Goal: Task Accomplishment & Management: Complete application form

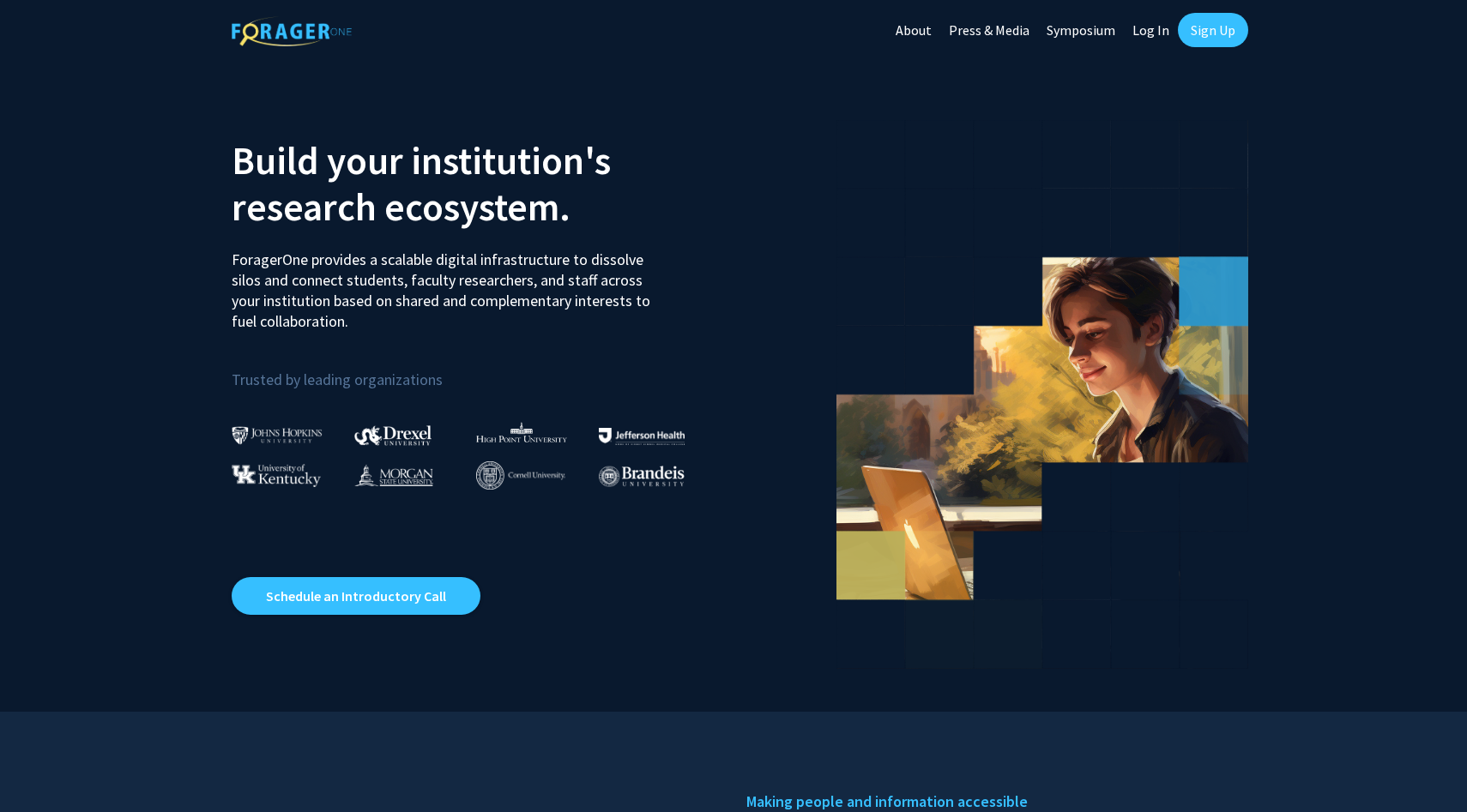
click at [1207, 30] on link "Sign Up" at bounding box center [1213, 30] width 71 height 34
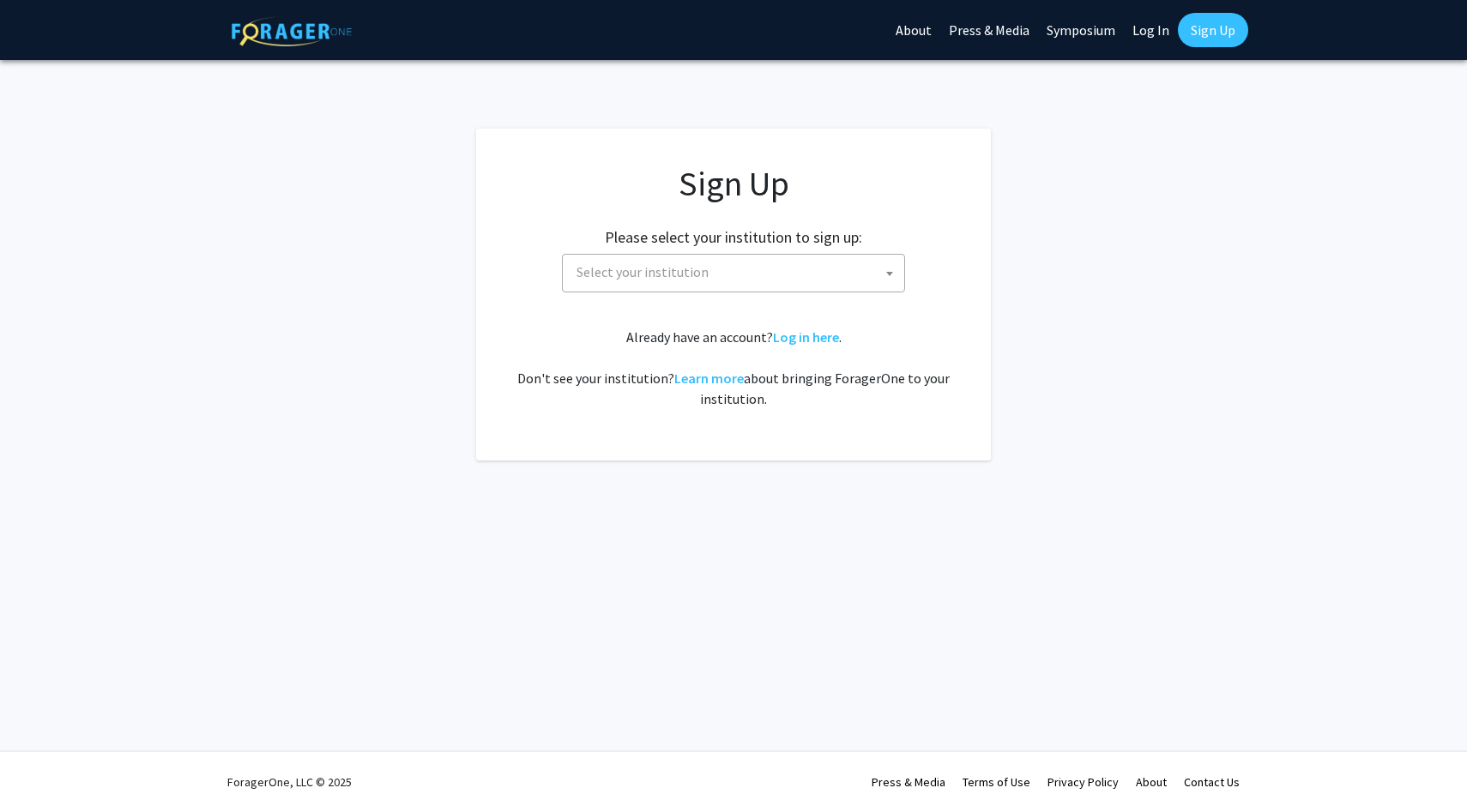
click at [879, 272] on span "Select your institution" at bounding box center [737, 272] width 335 height 35
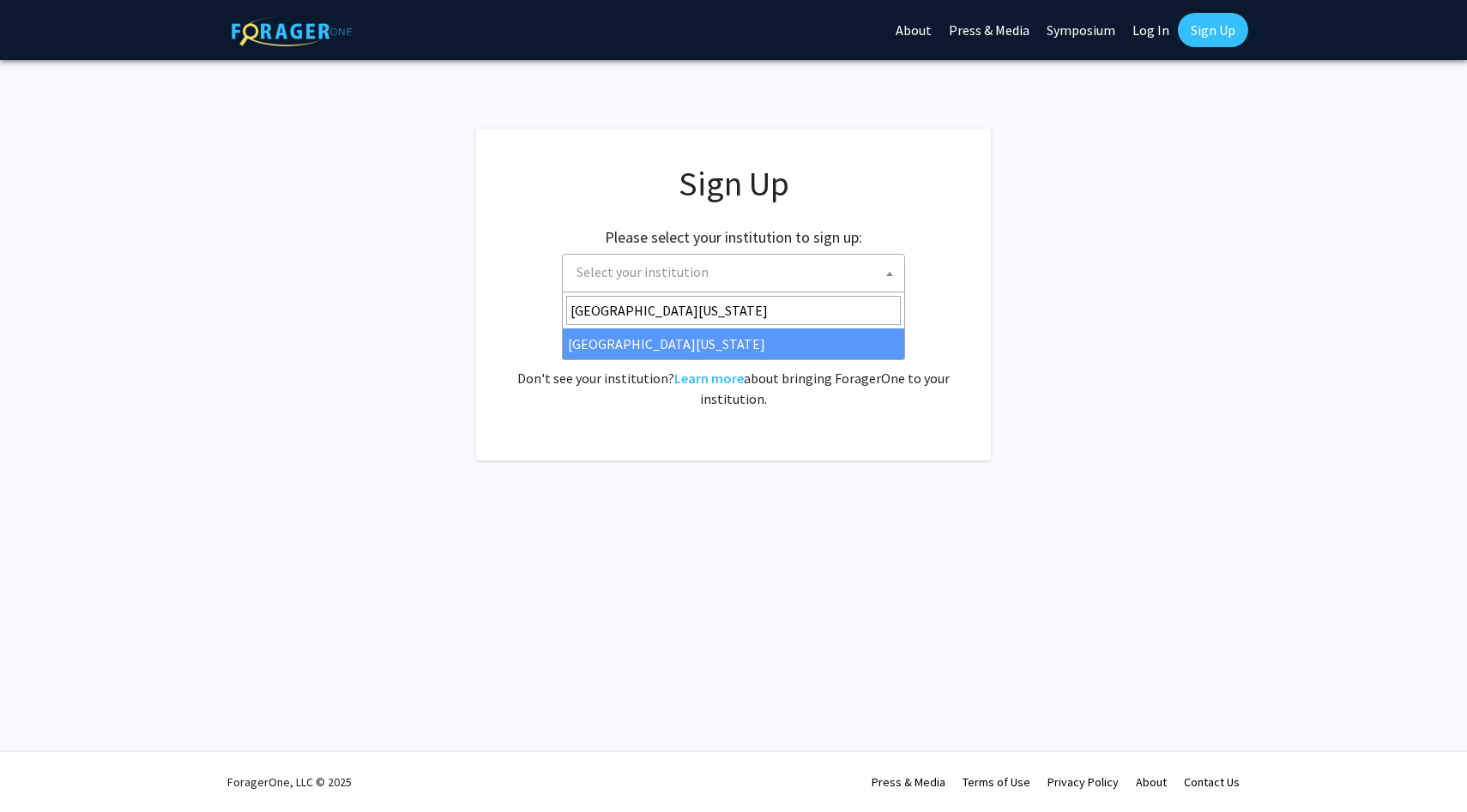
type input "university of missouri"
select select "33"
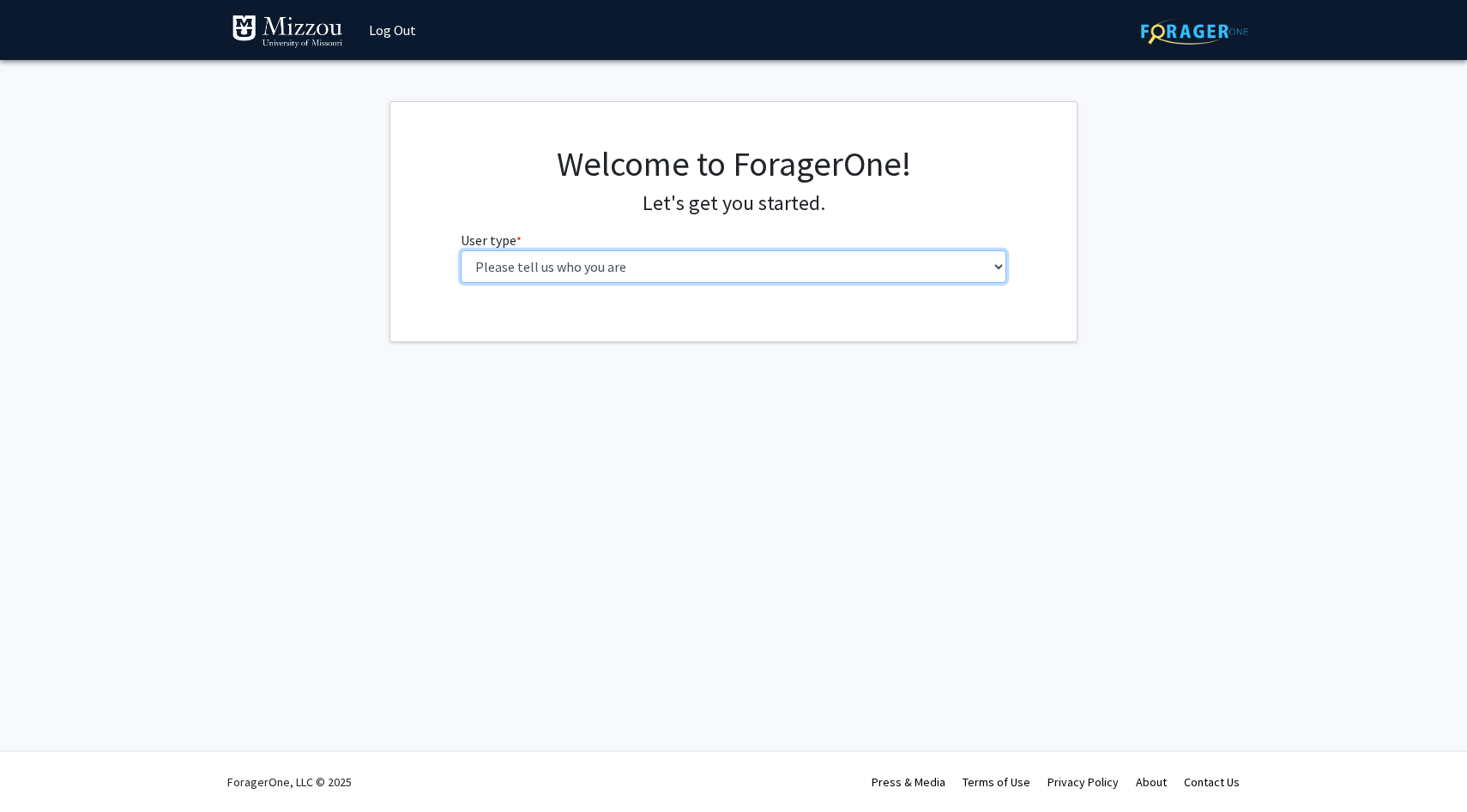
click at [708, 278] on select "Please tell us who you are Undergraduate Student Master's Student Doctoral Cand…" at bounding box center [734, 267] width 546 height 32
select select "1: undergrad"
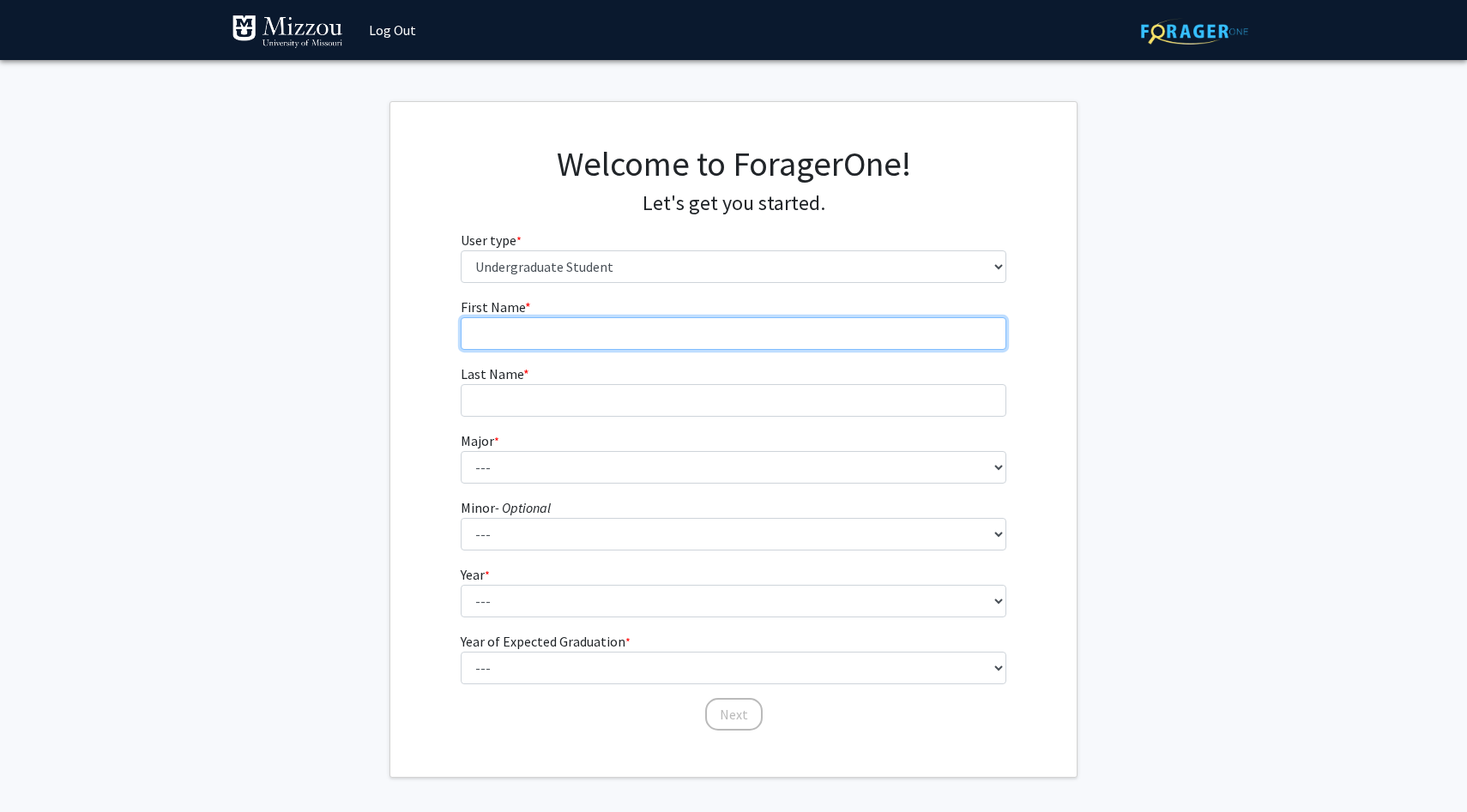
click at [696, 348] on input "First Name * required" at bounding box center [734, 333] width 546 height 32
type input "Allyson"
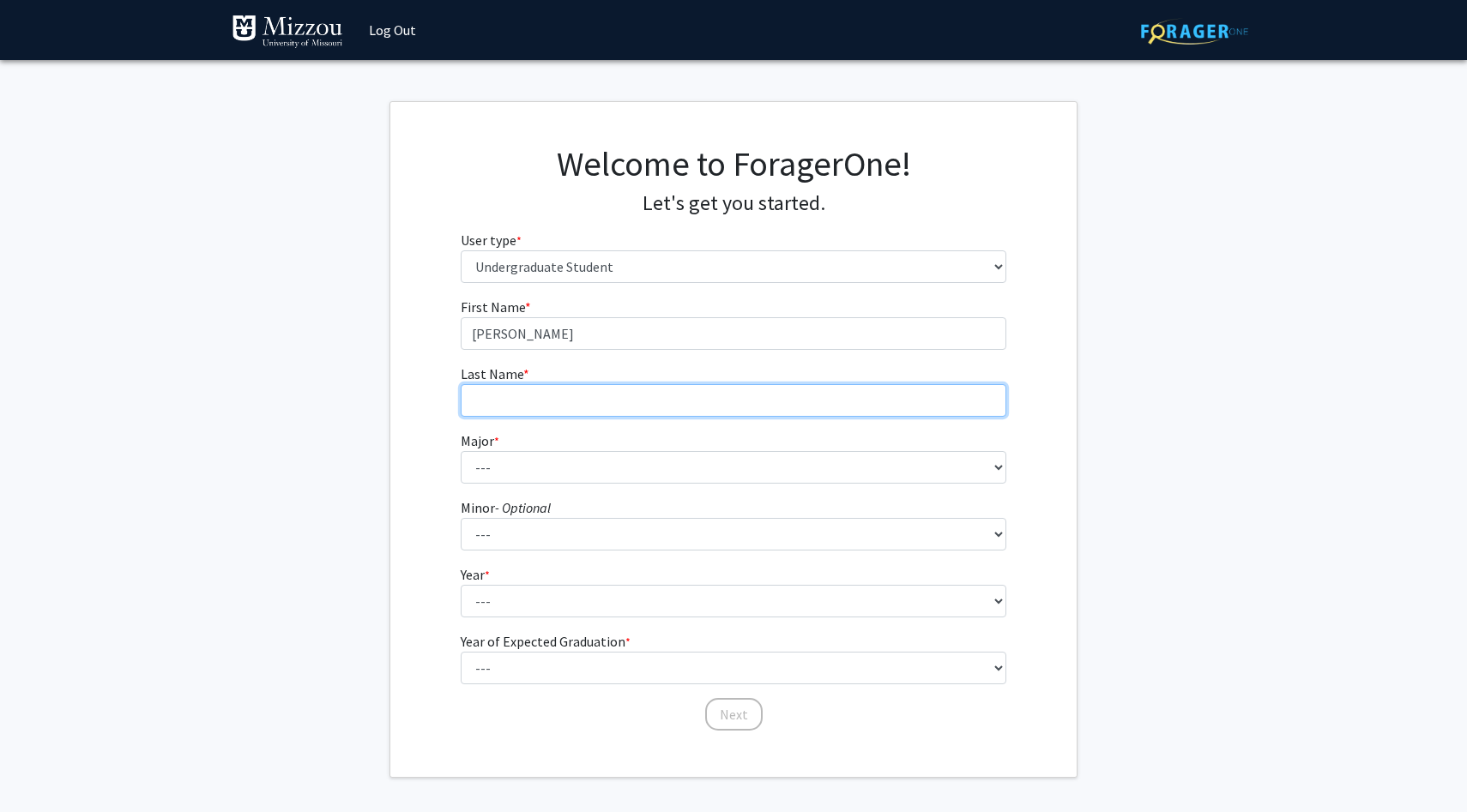
type input "Wirwahn"
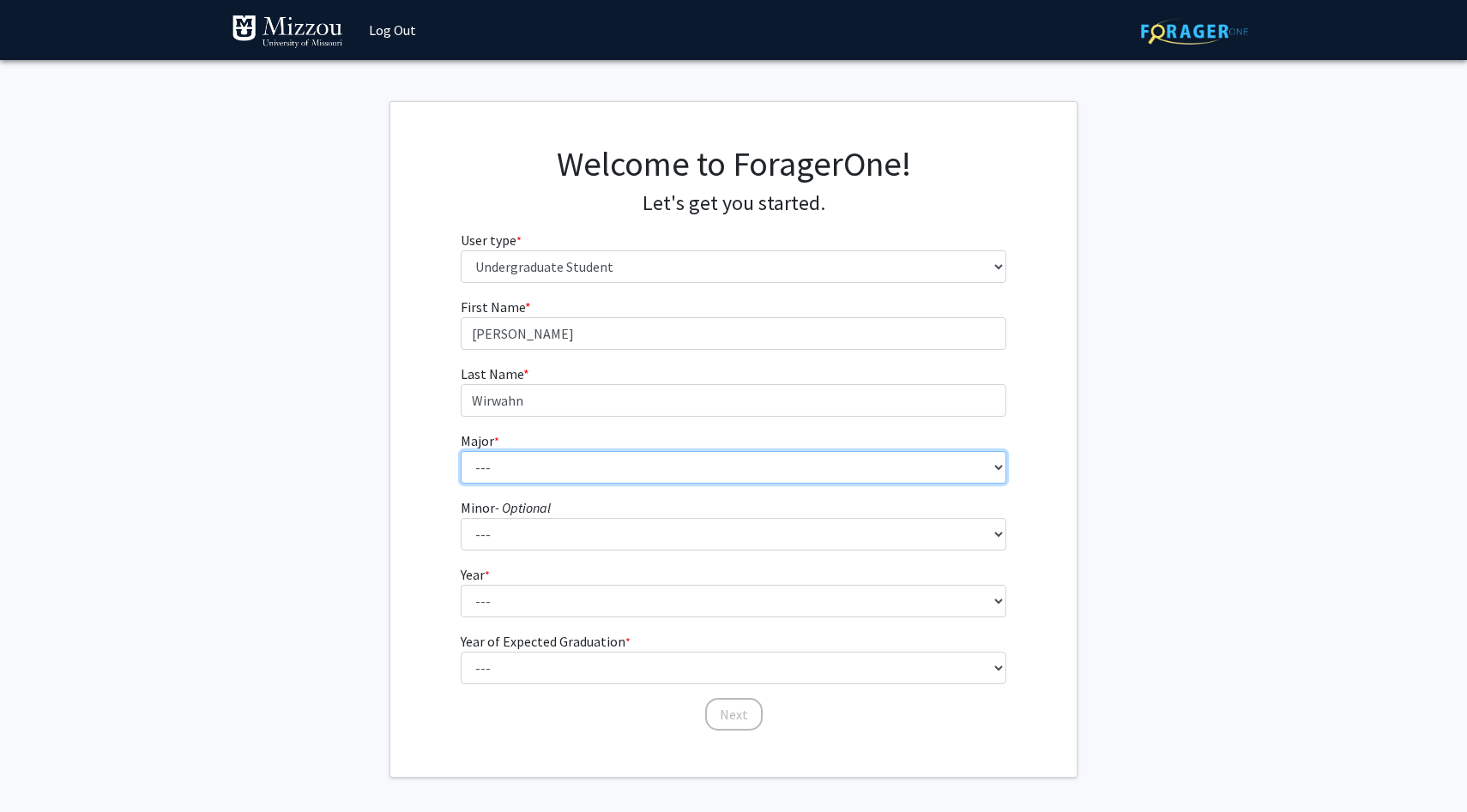
click at [597, 470] on select "--- Agribusiness Management Agricultural Education Agricultural Education: Comm…" at bounding box center [734, 467] width 546 height 32
select select "135: 2628"
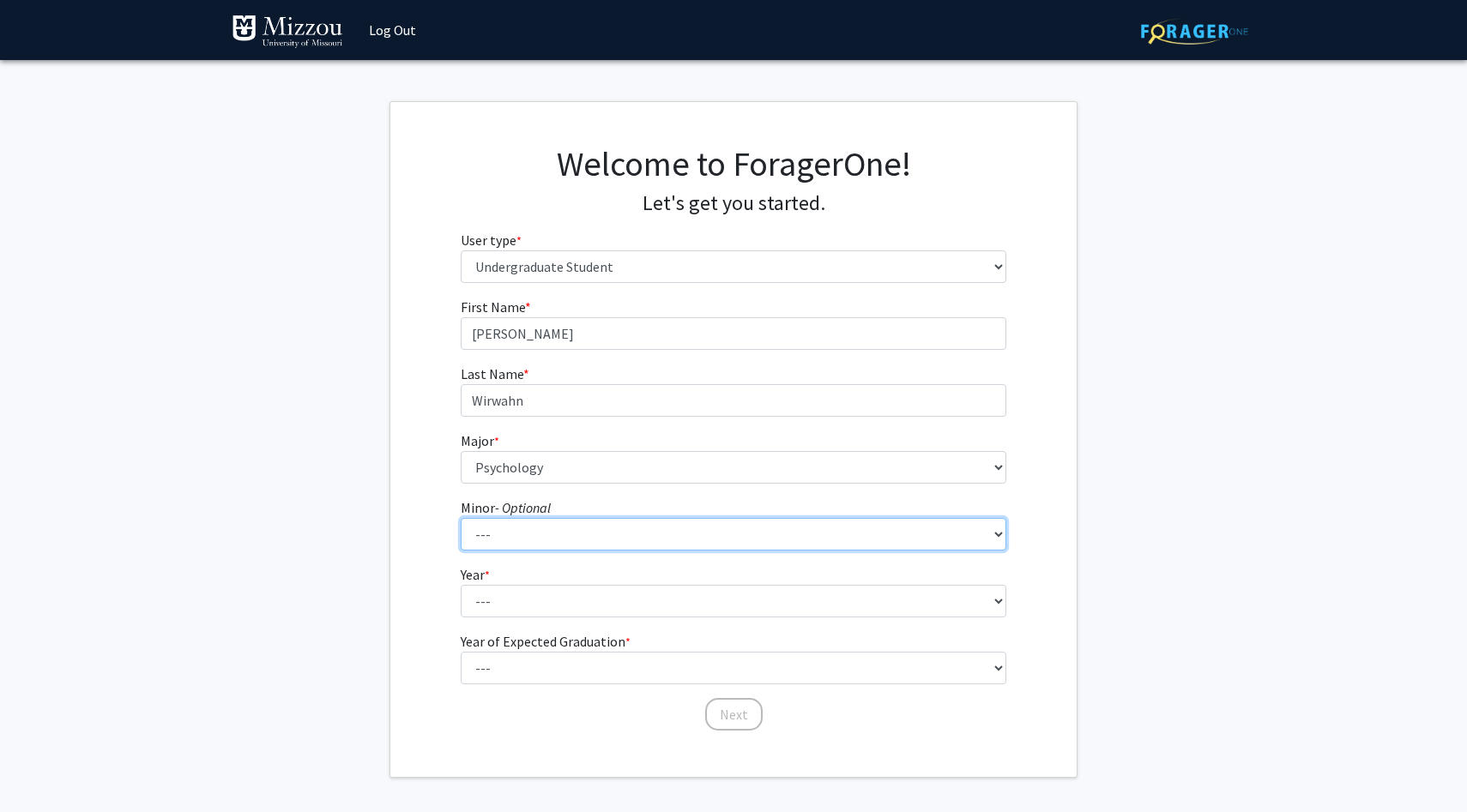
click at [501, 529] on select "--- Accountancy Aerospace Engineering Aerospace Studies Agribusiness Management…" at bounding box center [734, 534] width 546 height 32
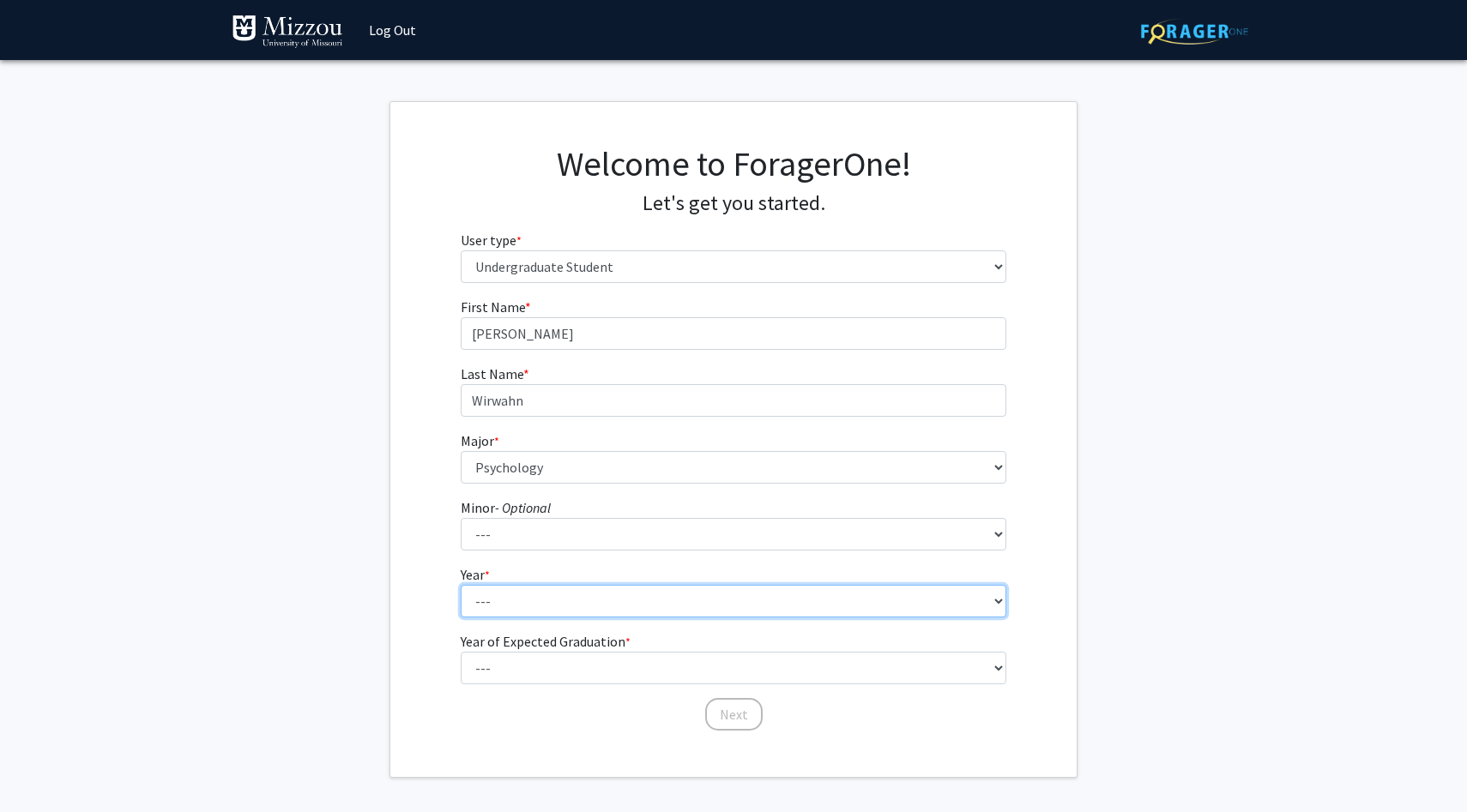
click at [524, 605] on select "--- First-year Sophomore Junior Senior Postbaccalaureate Certificate" at bounding box center [734, 601] width 546 height 32
select select "2: sophomore"
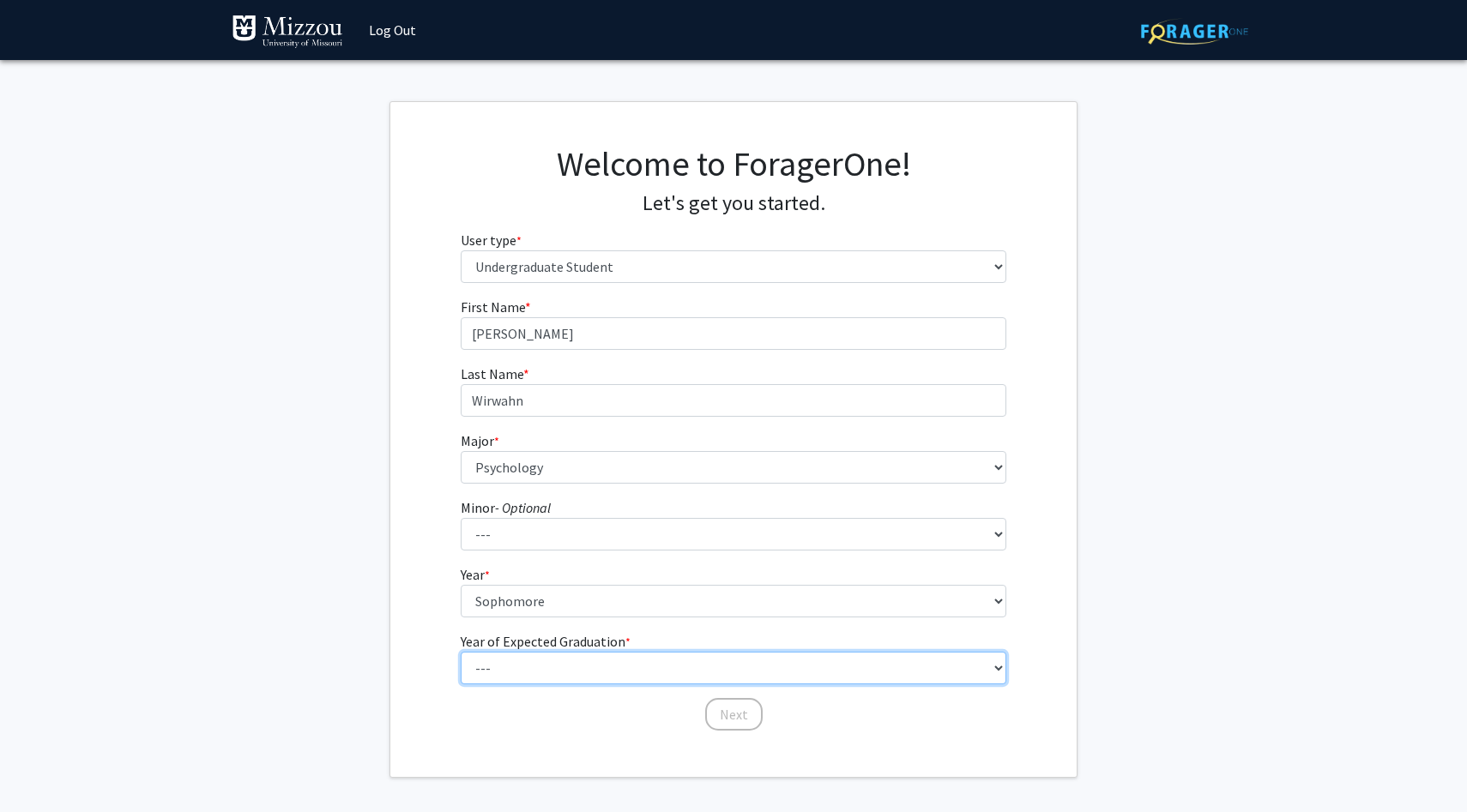
click at [521, 671] on select "--- 2025 2026 2027 2028 2029 2030 2031 2032 2033 2034" at bounding box center [734, 668] width 546 height 32
select select "4: 2028"
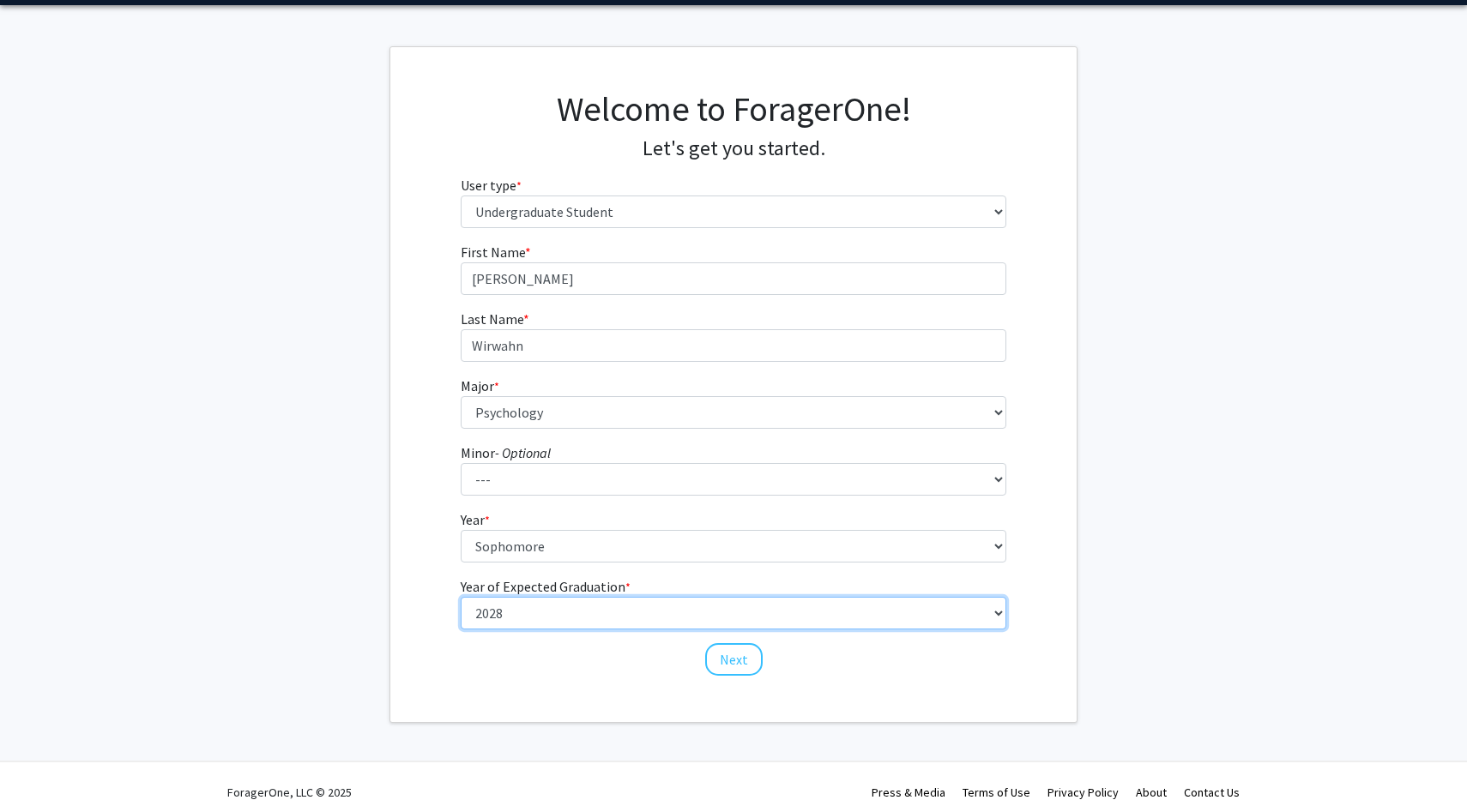
scroll to position [65, 0]
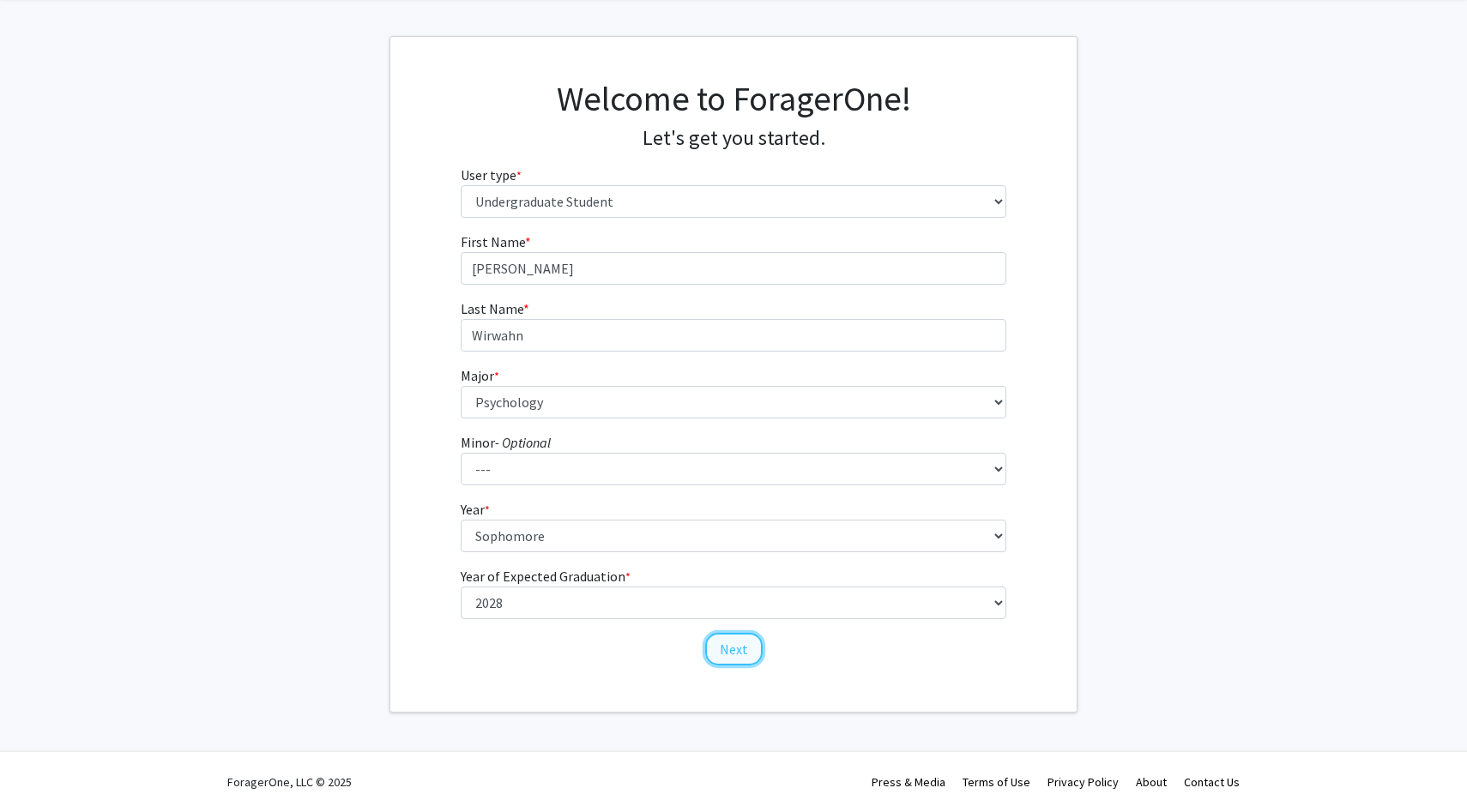
click at [744, 653] on button "Next" at bounding box center [734, 649] width 57 height 32
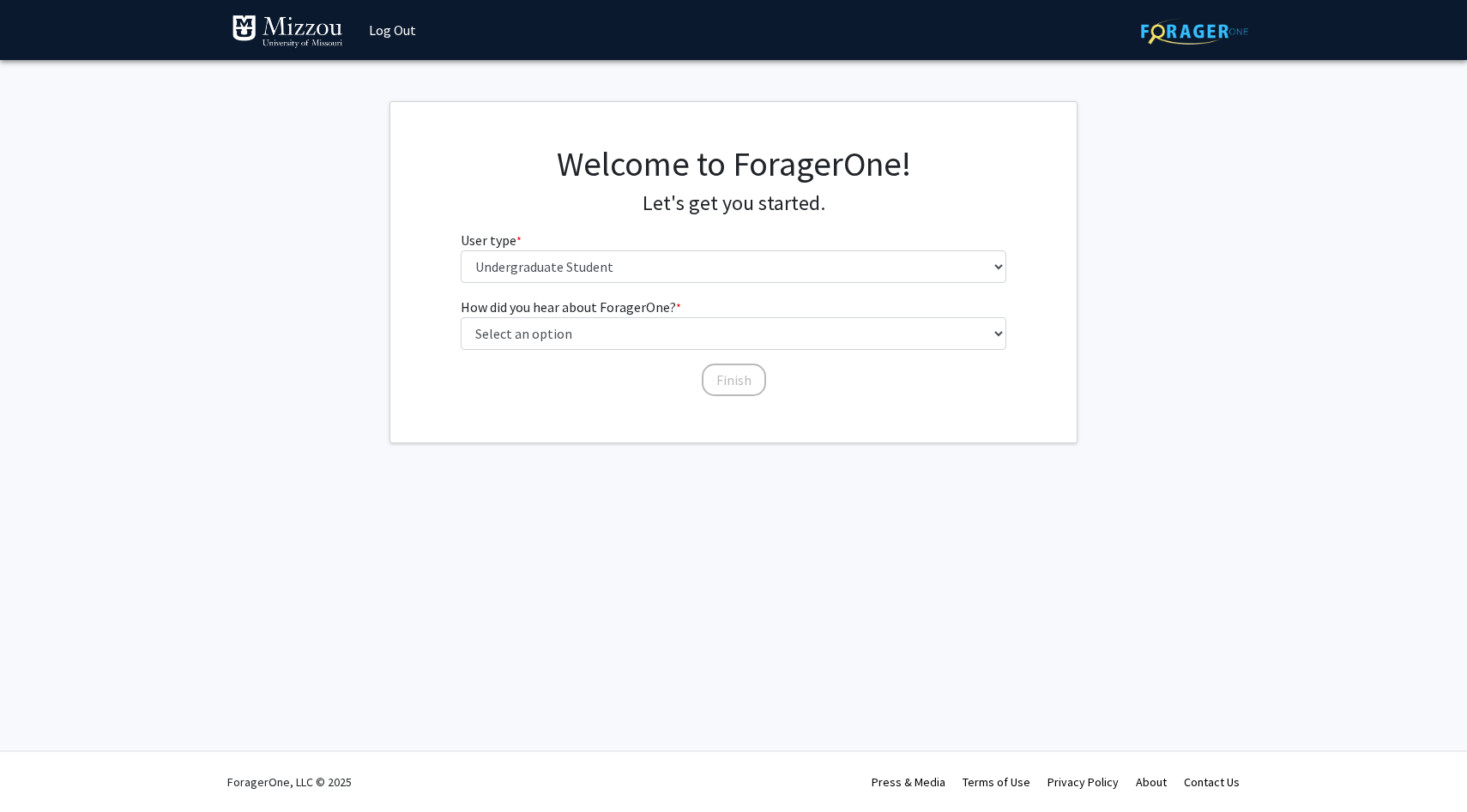
scroll to position [0, 0]
click at [595, 329] on select "Select an option Peer/student recommendation Faculty/staff recommendation Unive…" at bounding box center [734, 333] width 546 height 32
select select "3: university_website"
click at [725, 389] on button "Finish" at bounding box center [734, 380] width 64 height 32
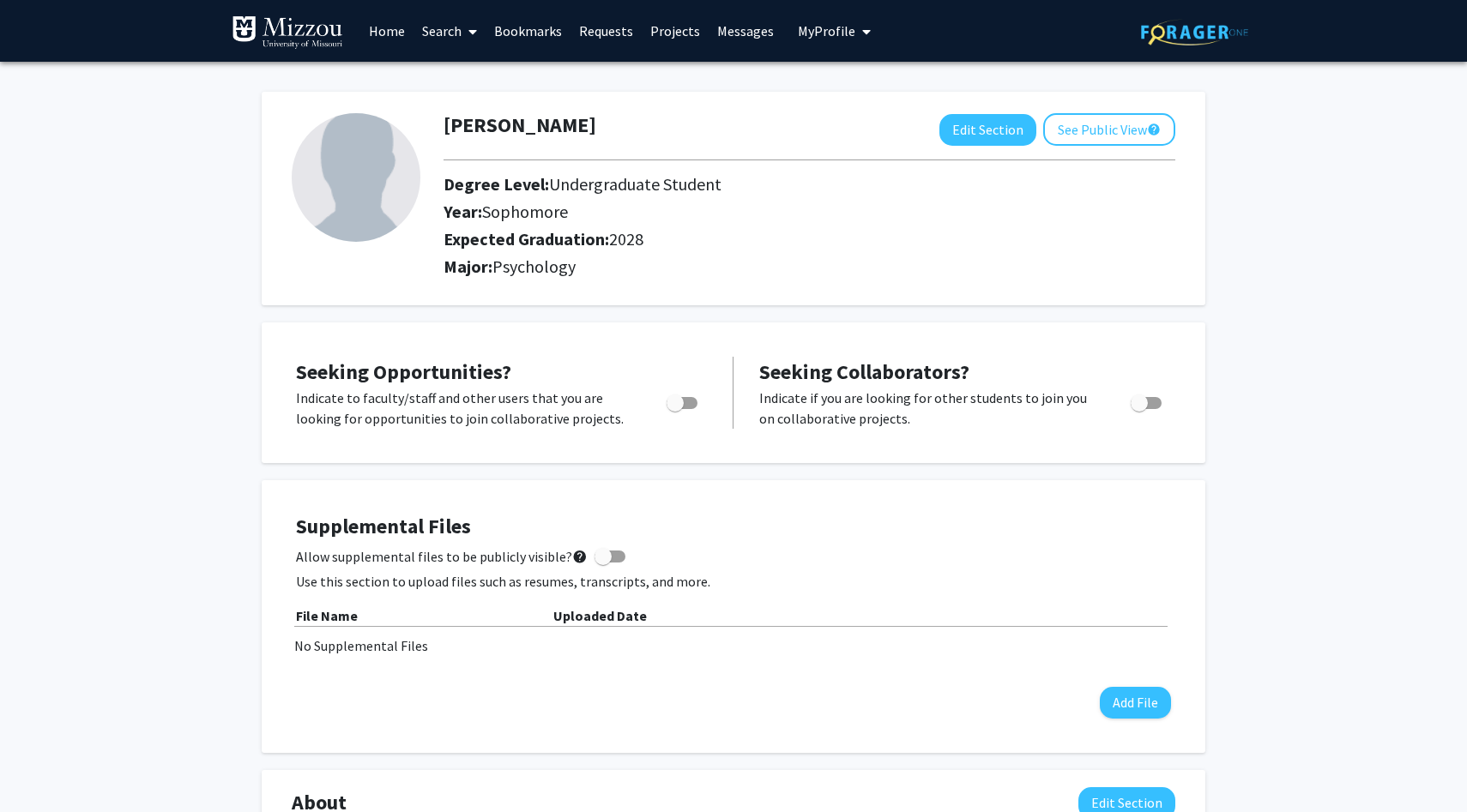
click at [673, 401] on span "Toggle" at bounding box center [674, 403] width 17 height 17
click at [674, 409] on input "Are you actively seeking opportunities?" at bounding box center [674, 409] width 1 height 1
checkbox input "true"
